Goal: Book appointment/travel/reservation

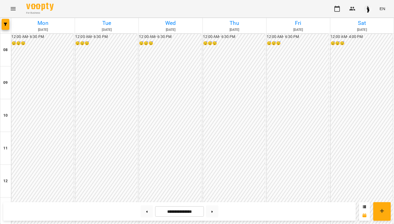
scroll to position [260, 0]
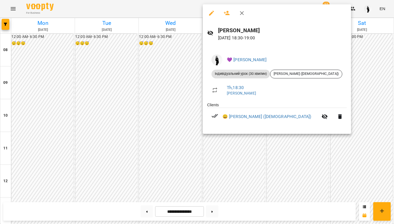
click at [237, 147] on div at bounding box center [197, 112] width 394 height 224
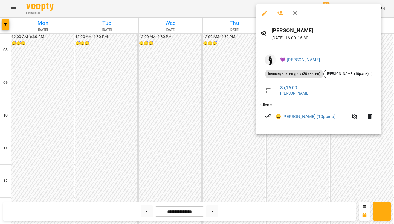
click at [339, 144] on div at bounding box center [197, 112] width 394 height 224
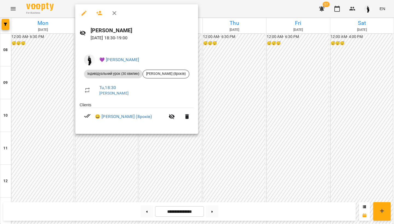
click at [219, 89] on div at bounding box center [197, 112] width 394 height 224
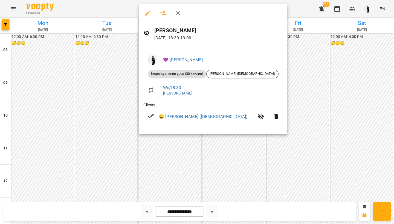
click at [168, 141] on div at bounding box center [197, 112] width 394 height 224
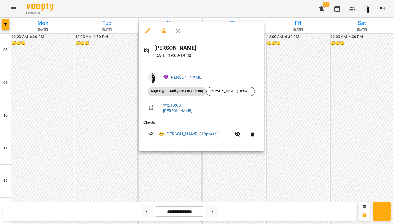
click at [168, 160] on div at bounding box center [197, 112] width 394 height 224
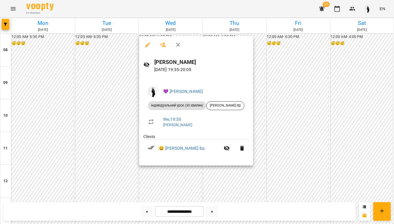
click at [168, 181] on div at bounding box center [197, 112] width 394 height 224
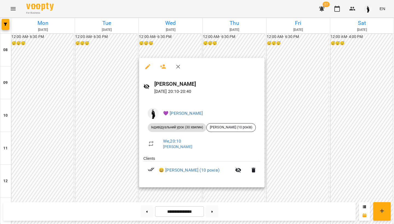
click at [166, 190] on div at bounding box center [197, 112] width 394 height 224
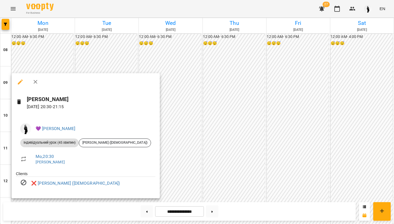
click at [170, 193] on div at bounding box center [197, 112] width 394 height 224
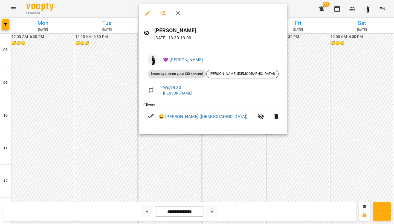
click at [289, 113] on div at bounding box center [197, 112] width 394 height 224
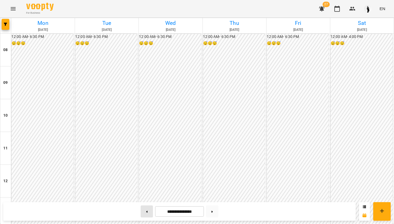
click at [143, 212] on button at bounding box center [147, 212] width 12 height 12
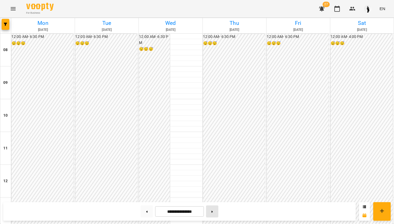
click at [214, 213] on button at bounding box center [212, 212] width 12 height 12
type input "**********"
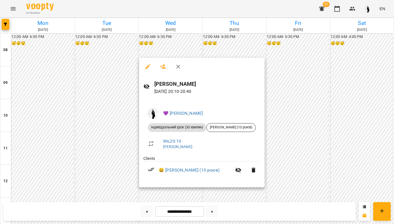
click at [165, 194] on div at bounding box center [197, 112] width 394 height 224
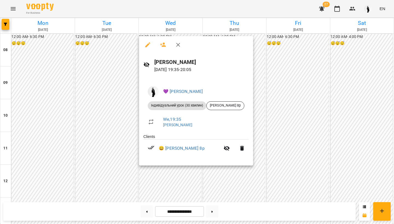
click at [158, 192] on div at bounding box center [197, 112] width 394 height 224
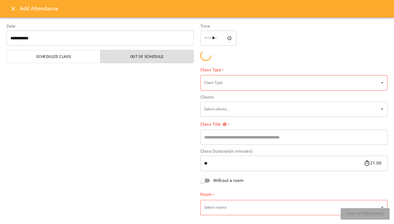
type input "**********"
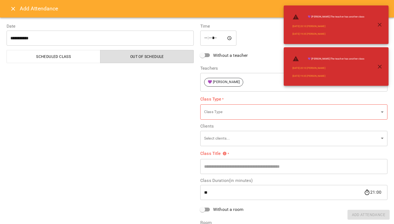
click at [11, 7] on icon "Close" at bounding box center [13, 8] width 7 height 7
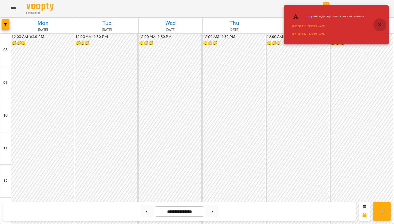
click at [378, 25] on icon "button" at bounding box center [379, 25] width 7 height 7
